Goal: Information Seeking & Learning: Learn about a topic

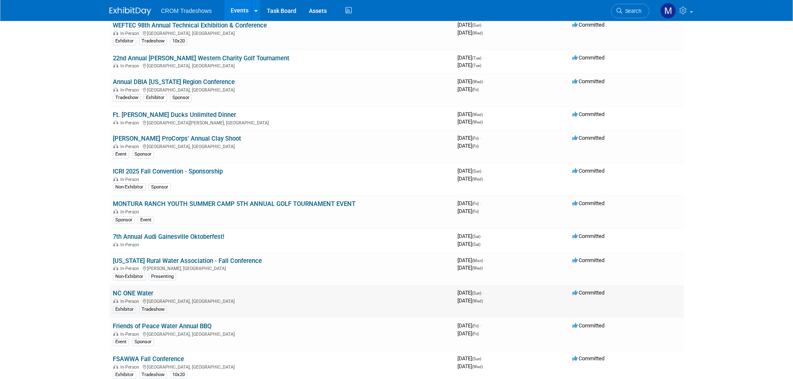
scroll to position [83, 0]
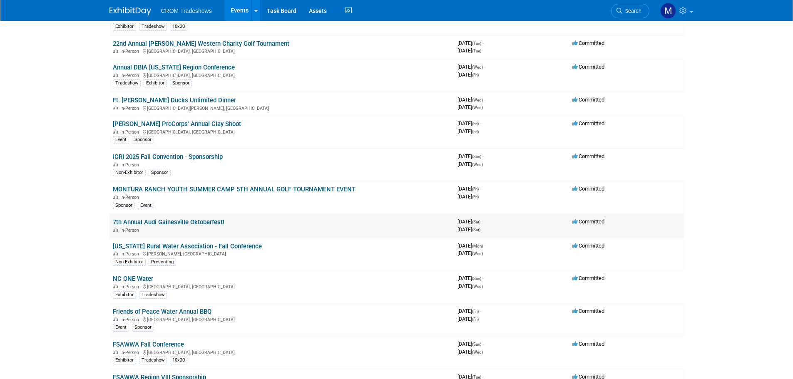
click at [286, 229] on div "In-Person" at bounding box center [282, 230] width 338 height 7
click at [161, 221] on link "7th Annual Audi Gainesville Oktoberfest!" at bounding box center [169, 222] width 112 height 7
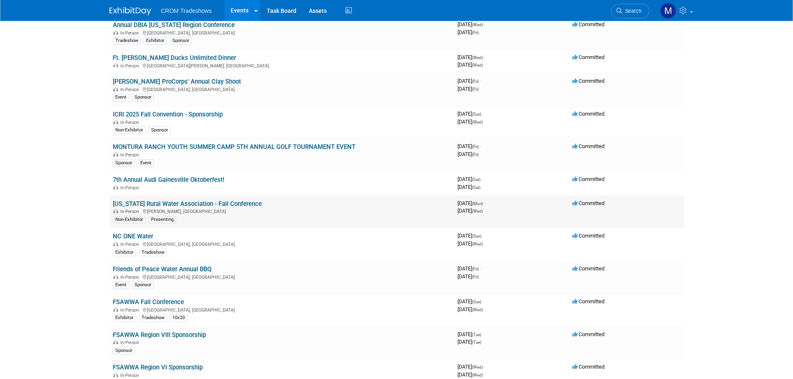
scroll to position [125, 0]
click at [266, 247] on div "In-Person Raleigh, NC" at bounding box center [282, 245] width 338 height 7
click at [125, 235] on link "NC ONE Water" at bounding box center [133, 237] width 40 height 7
click at [152, 238] on link "NC ONE Water" at bounding box center [133, 237] width 40 height 7
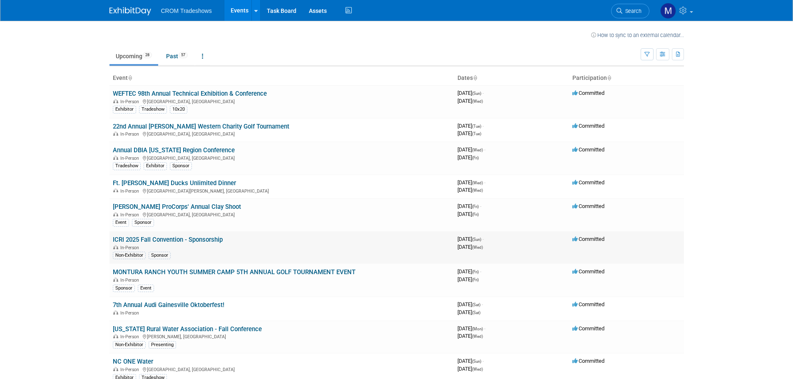
scroll to position [0, 0]
click at [170, 150] on link "Annual DBIA [US_STATE] Region Conference" at bounding box center [174, 150] width 122 height 7
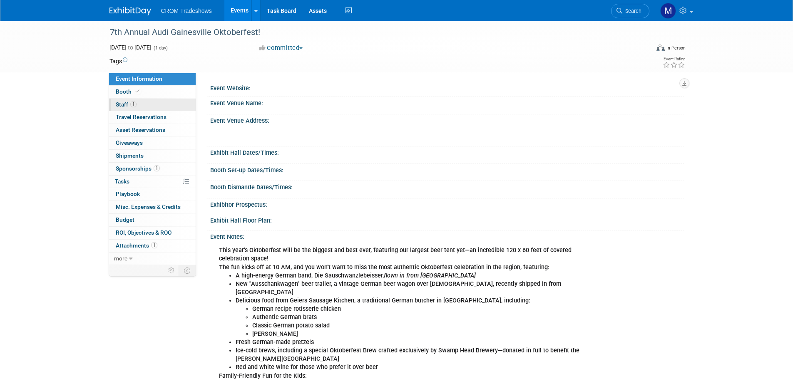
click at [118, 105] on span "Staff 1" at bounding box center [126, 104] width 21 height 7
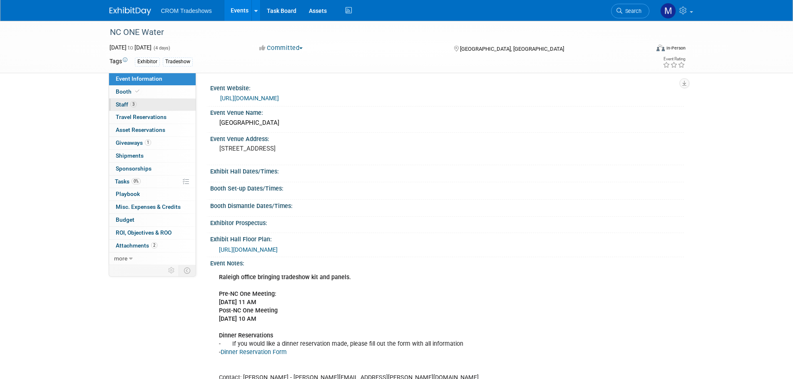
click at [122, 106] on span "Staff 3" at bounding box center [126, 104] width 21 height 7
